Goal: Navigation & Orientation: Find specific page/section

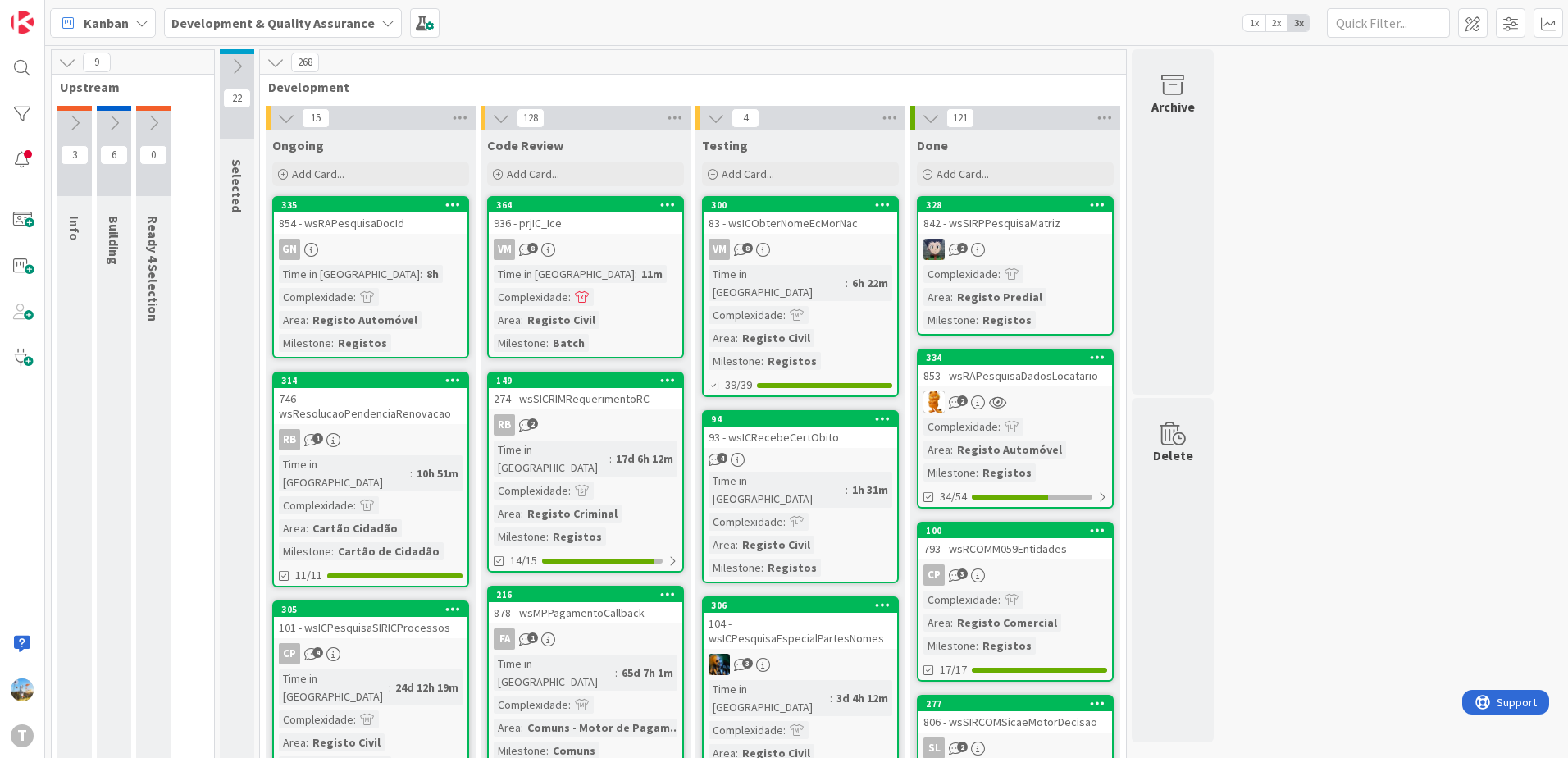
click at [839, 312] on div "Time in Column : 6h 22m Complexidade : Area : Registo Civil Milestone : Registos" at bounding box center [800, 317] width 183 height 105
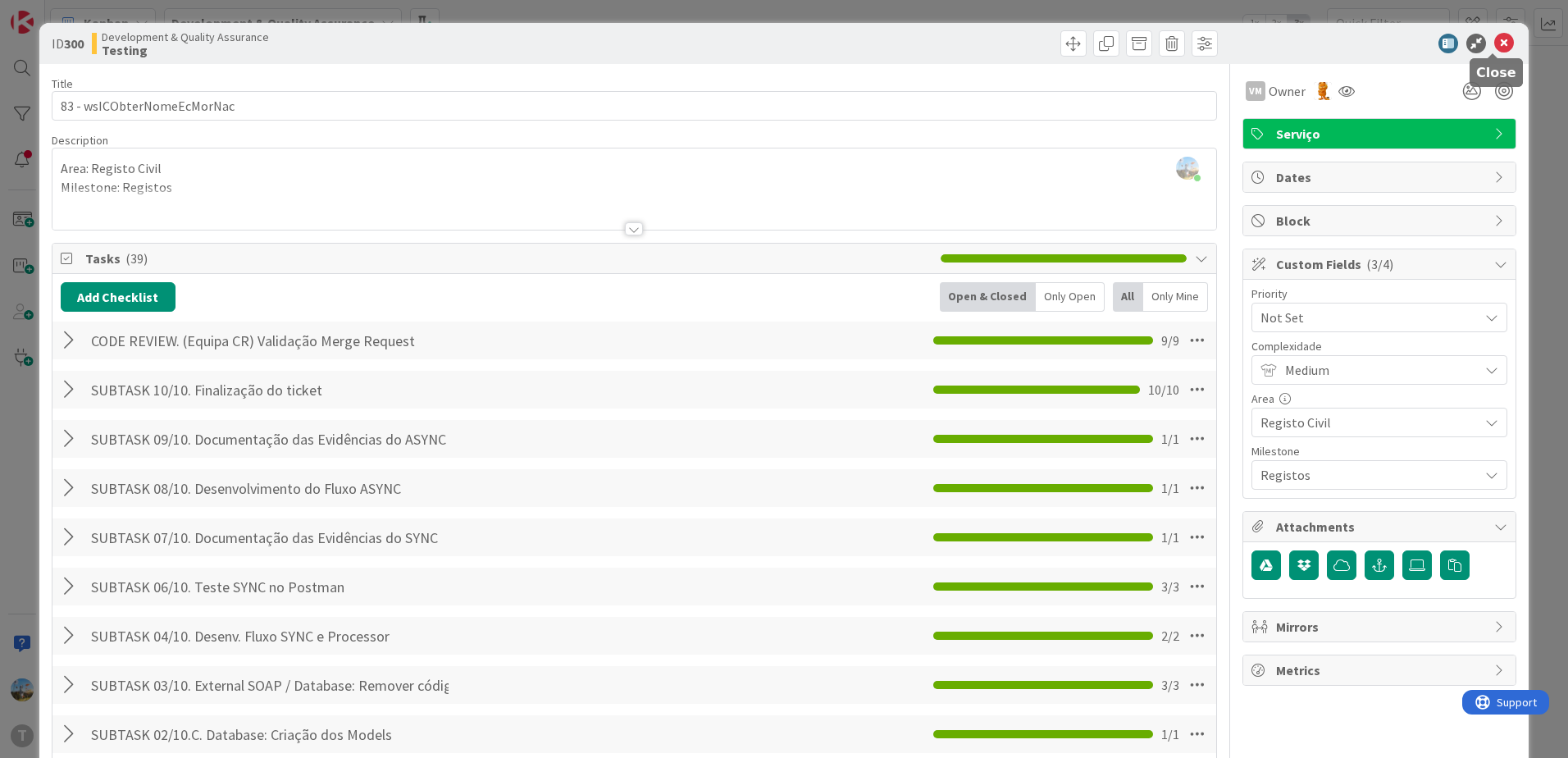
click at [1498, 41] on icon at bounding box center [1504, 43] width 19 height 19
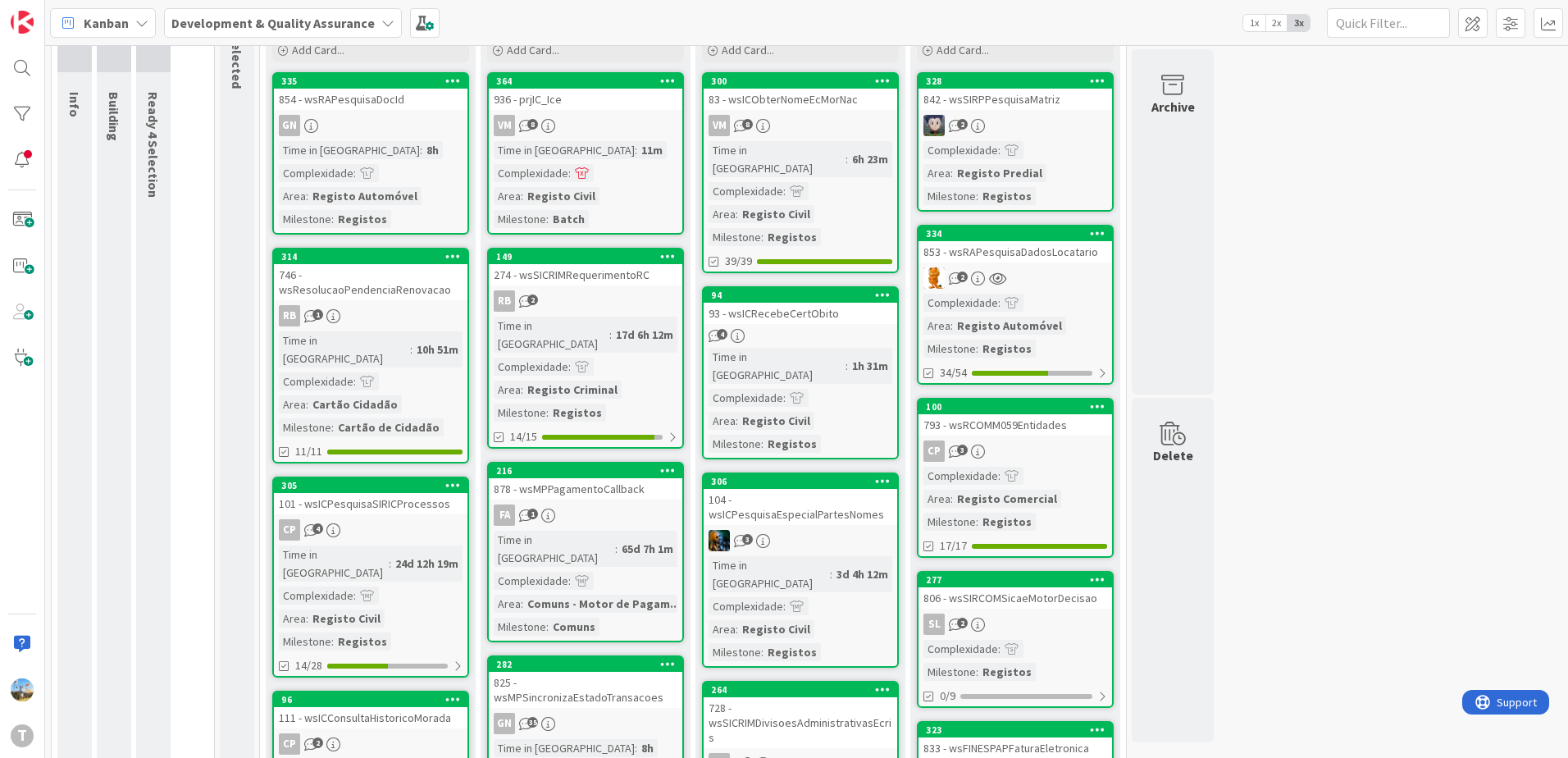
scroll to position [164, 0]
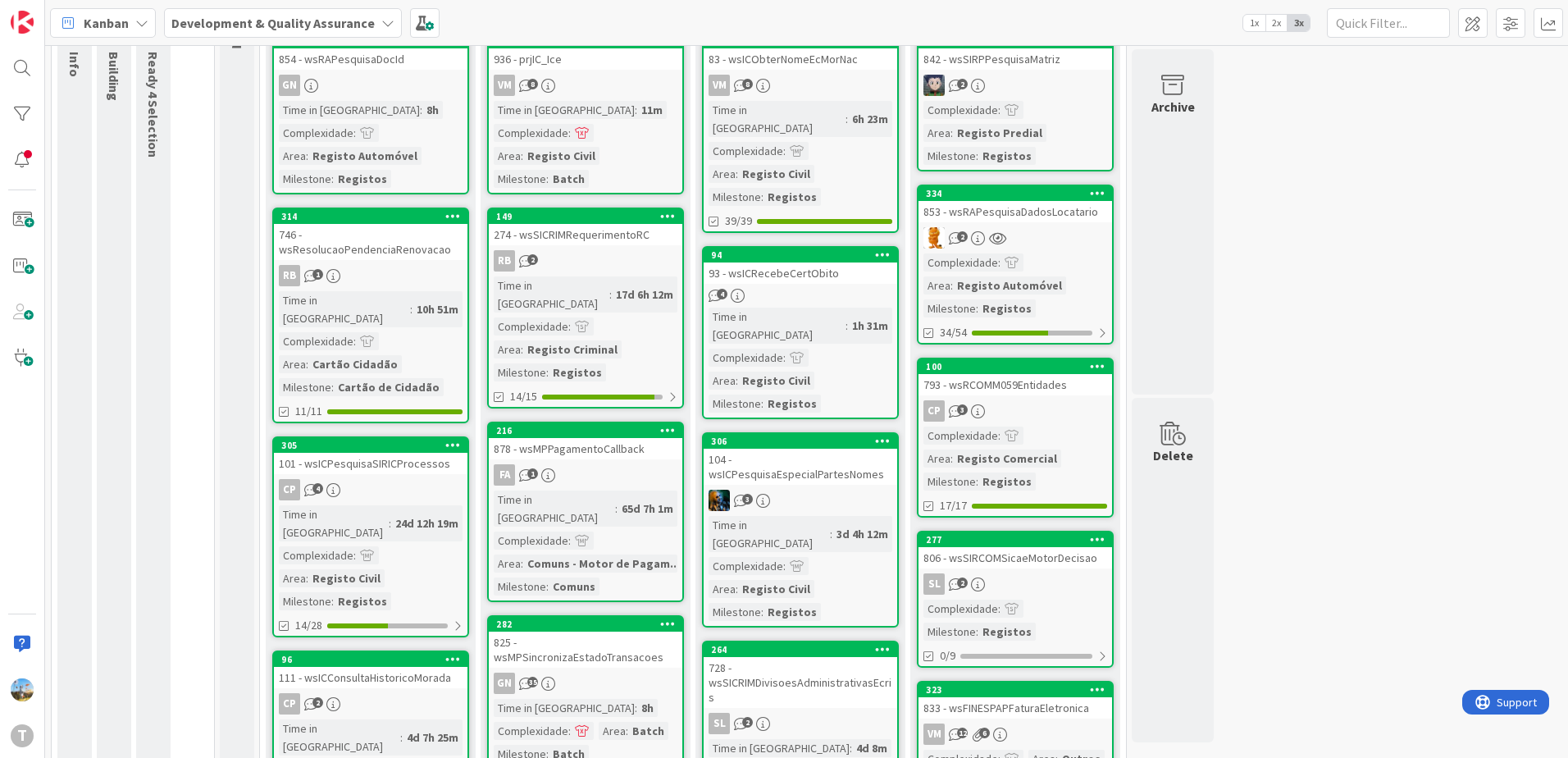
click at [821, 289] on div "4" at bounding box center [800, 296] width 194 height 14
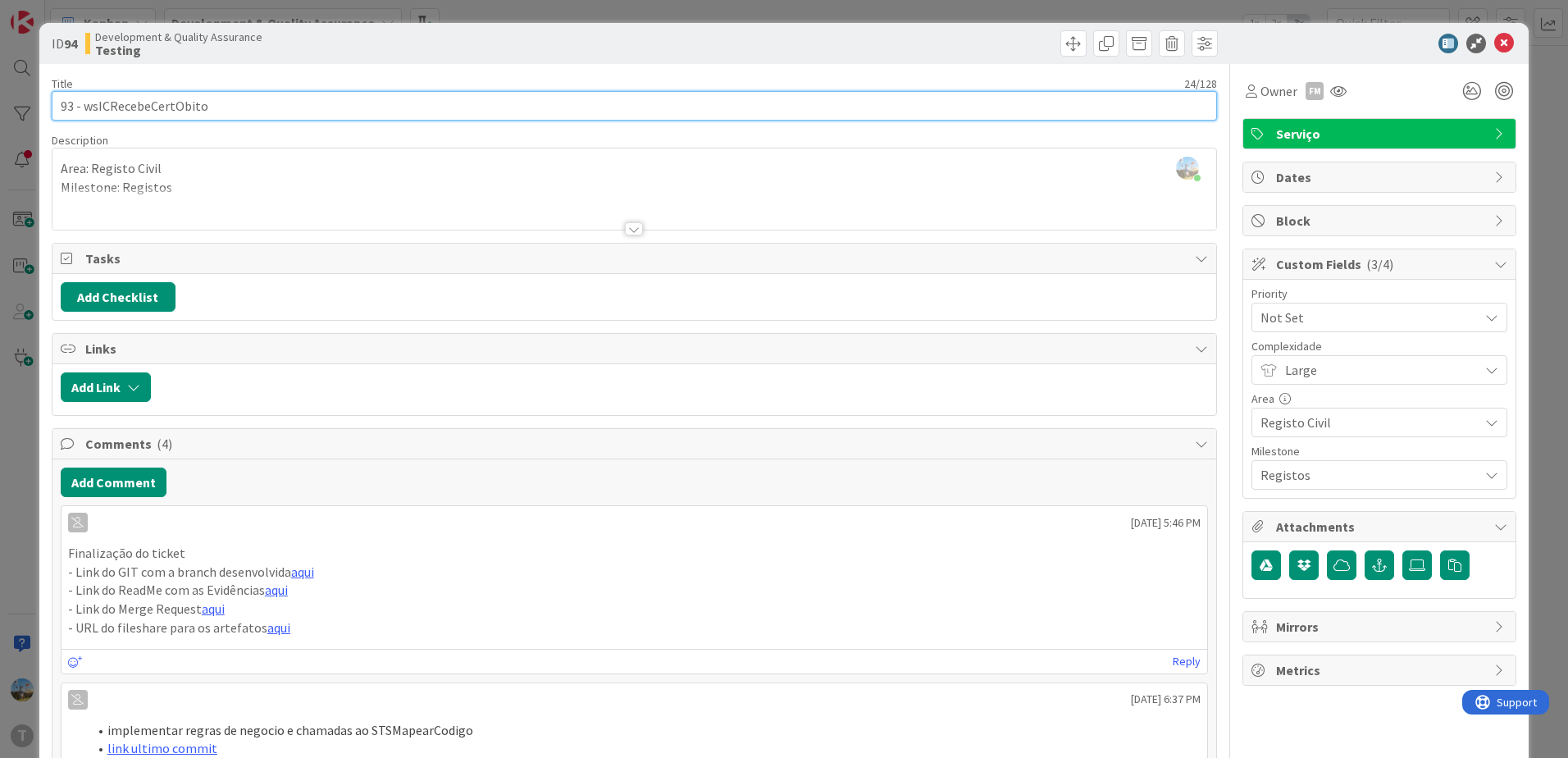
drag, startPoint x: 238, startPoint y: 112, endPoint x: 85, endPoint y: 122, distance: 153.3
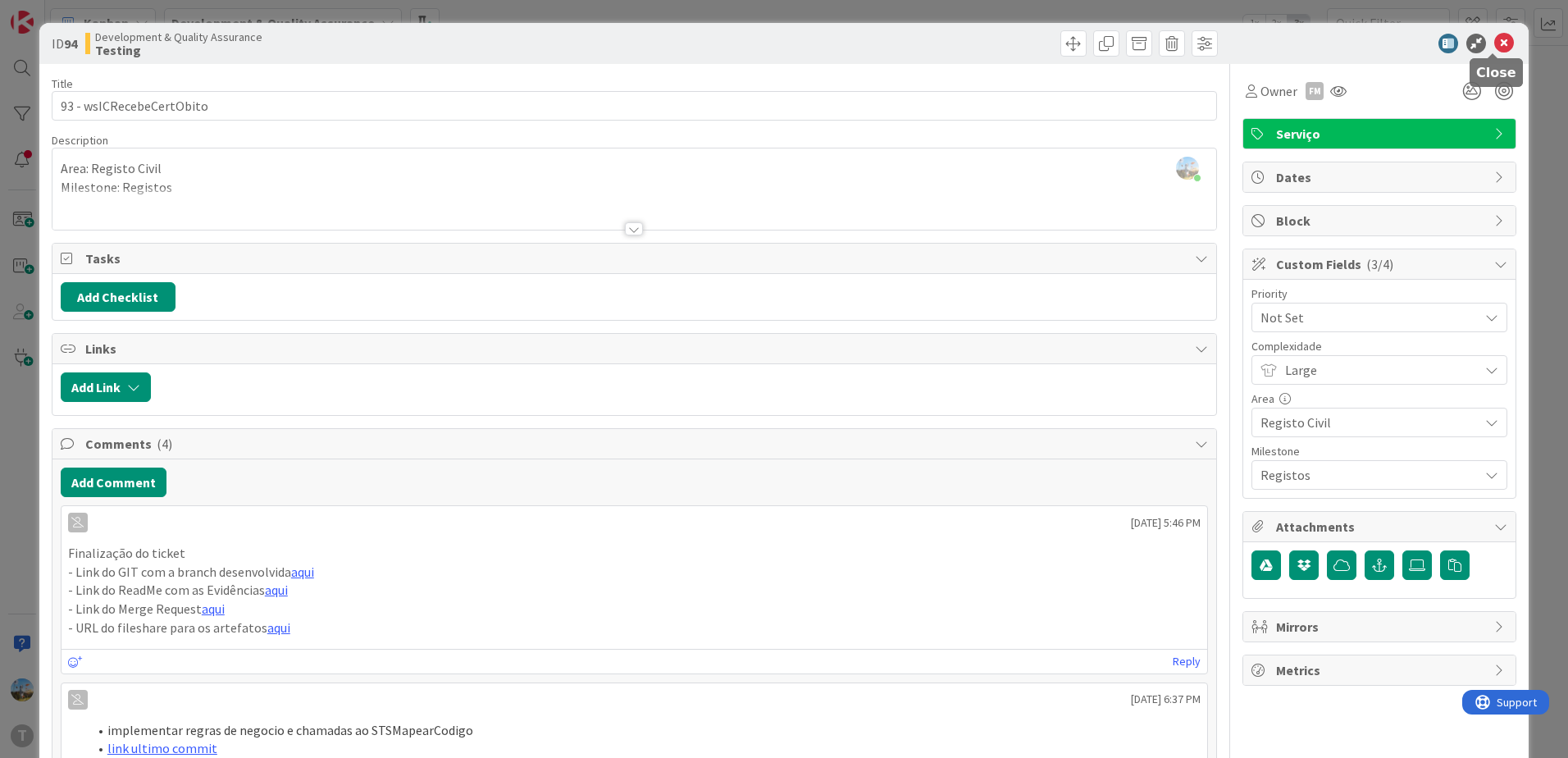
click at [1499, 46] on icon at bounding box center [1504, 43] width 19 height 19
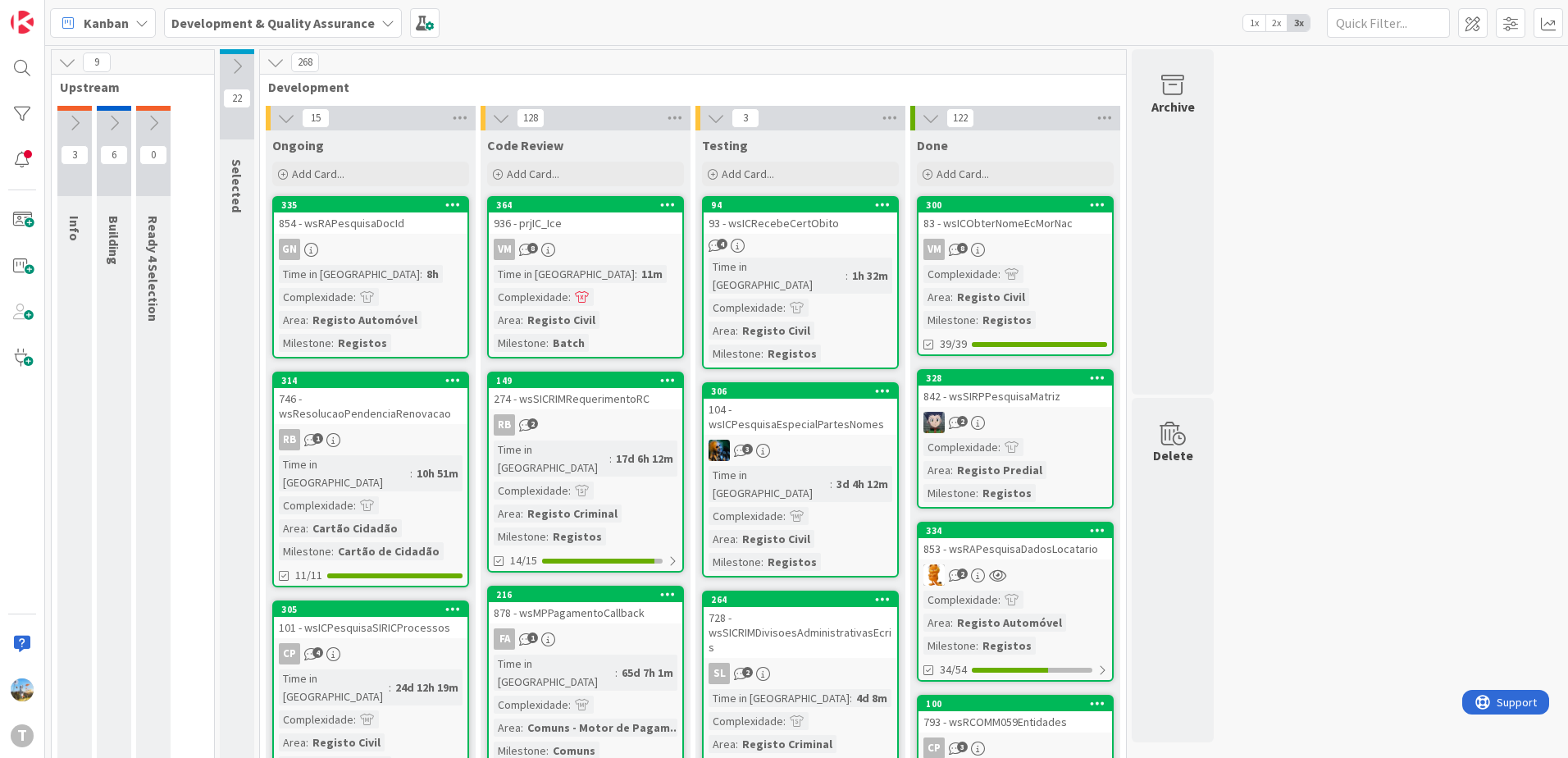
click at [806, 439] on div "3" at bounding box center [800, 450] width 194 height 21
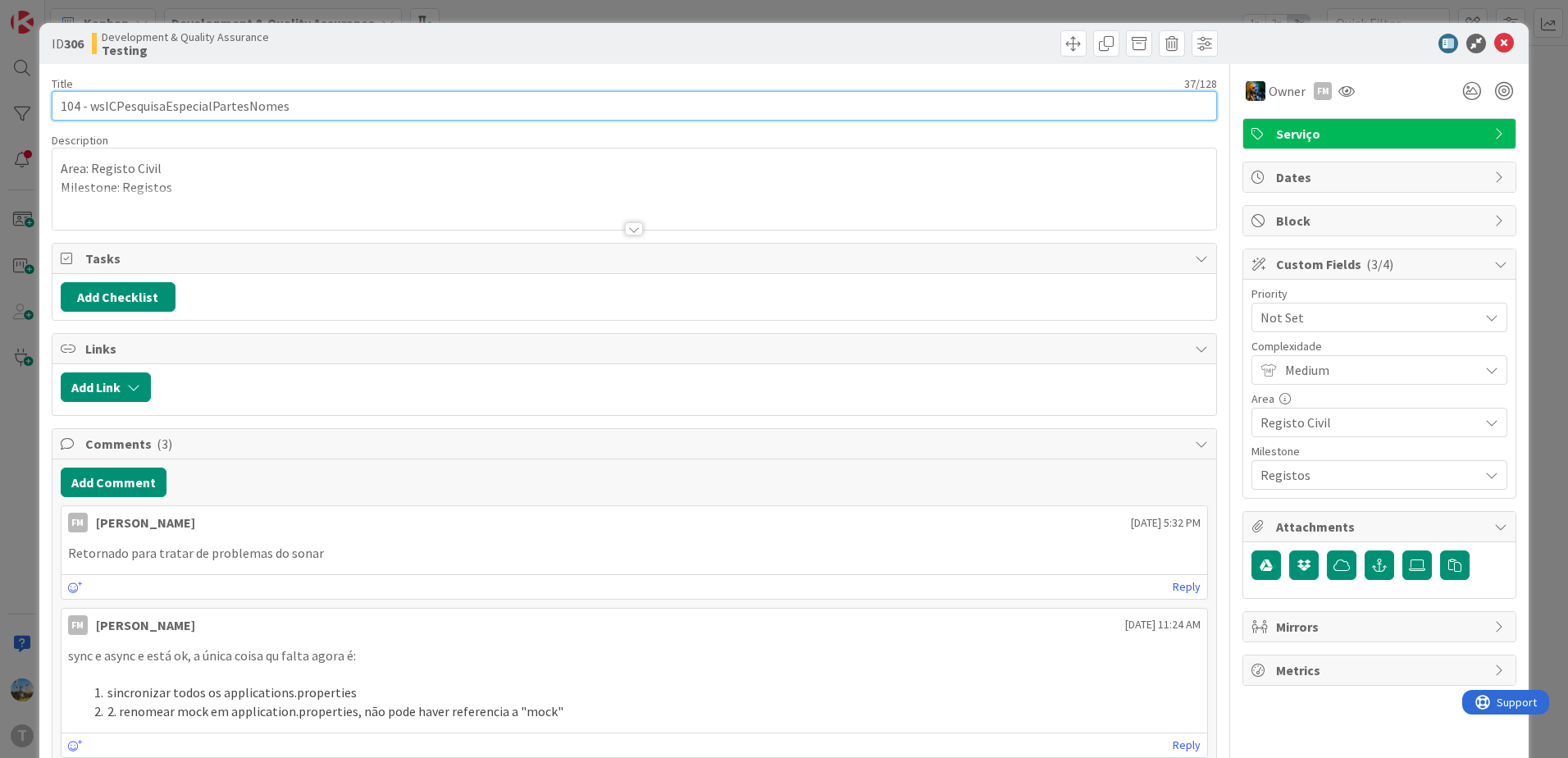
drag, startPoint x: 325, startPoint y: 100, endPoint x: 90, endPoint y: 99, distance: 235.0
click at [90, 99] on input "104 - wsICPesquisaEspecialPartesNomes" at bounding box center [634, 106] width 1166 height 30
